Goal: Task Accomplishment & Management: Manage account settings

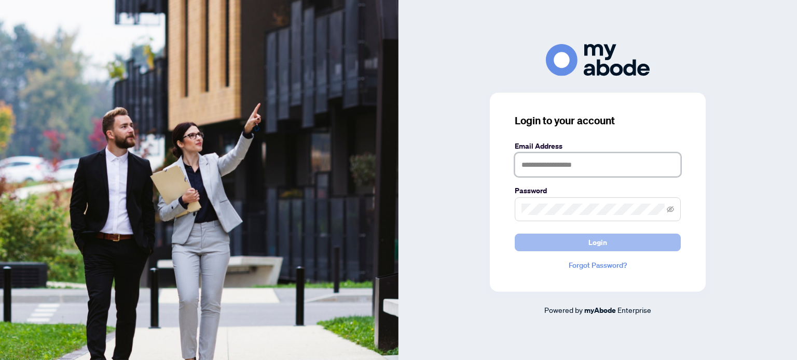
type input "**********"
click at [604, 243] on span "Login" at bounding box center [597, 242] width 19 height 17
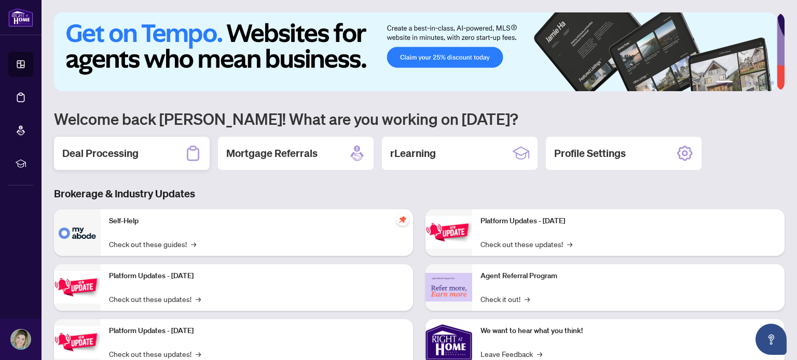
click at [110, 150] on h2 "Deal Processing" at bounding box center [100, 153] width 76 height 15
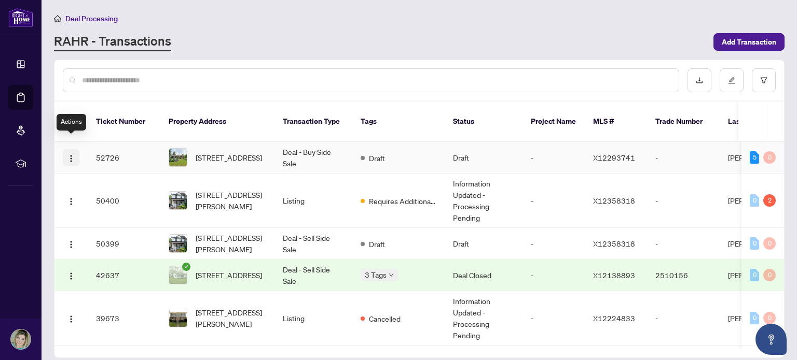
click at [71, 155] on img "button" at bounding box center [71, 159] width 8 height 8
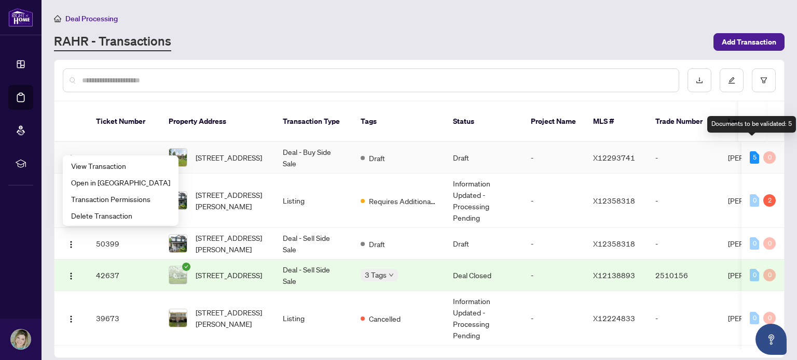
click at [751, 151] on div "5" at bounding box center [753, 157] width 9 height 12
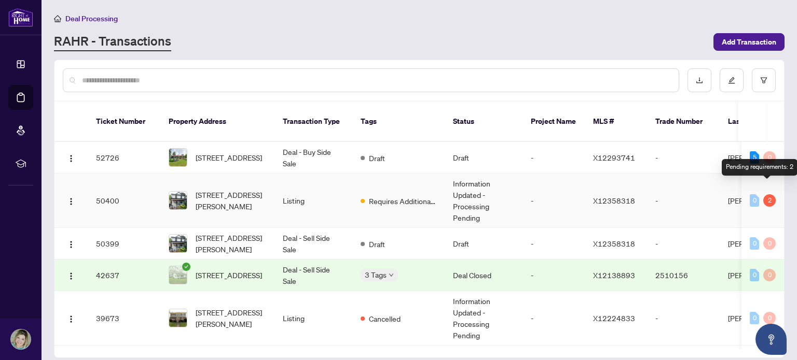
click at [764, 195] on div "2" at bounding box center [769, 201] width 12 height 12
click at [767, 195] on div "2" at bounding box center [769, 201] width 12 height 12
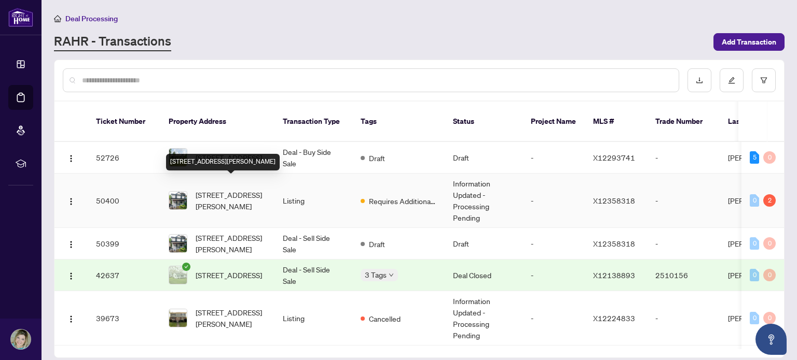
click at [245, 189] on span "[STREET_ADDRESS][PERSON_NAME]" at bounding box center [231, 200] width 71 height 23
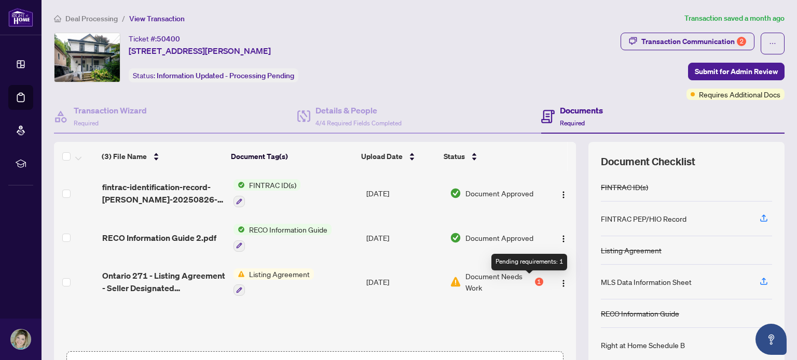
click at [535, 281] on div "1" at bounding box center [539, 282] width 8 height 8
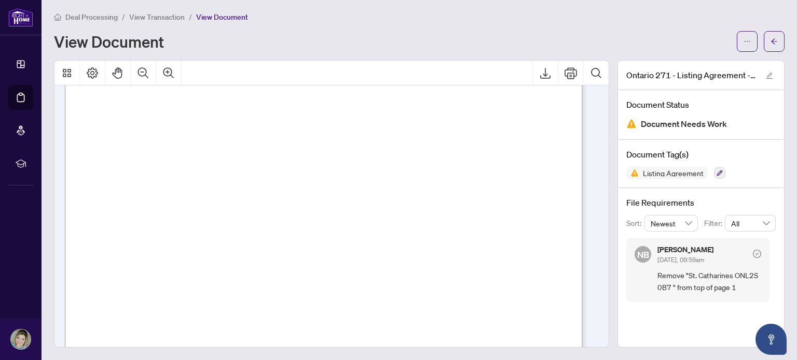
scroll to position [3112, 0]
click at [324, 27] on div "Deal Processing / View Transaction / View Document View Document" at bounding box center [419, 31] width 730 height 41
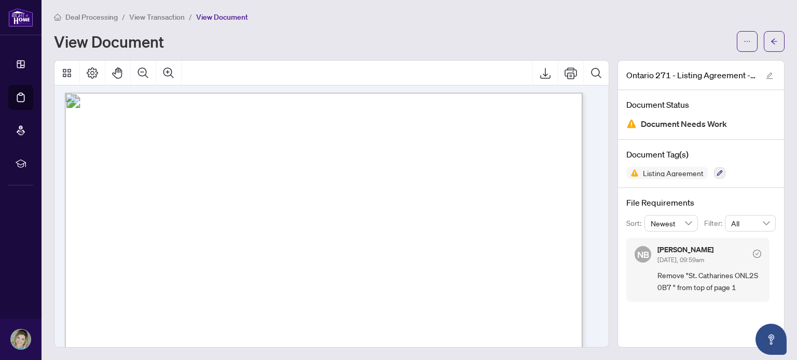
scroll to position [2905, 0]
